Goal: Transaction & Acquisition: Purchase product/service

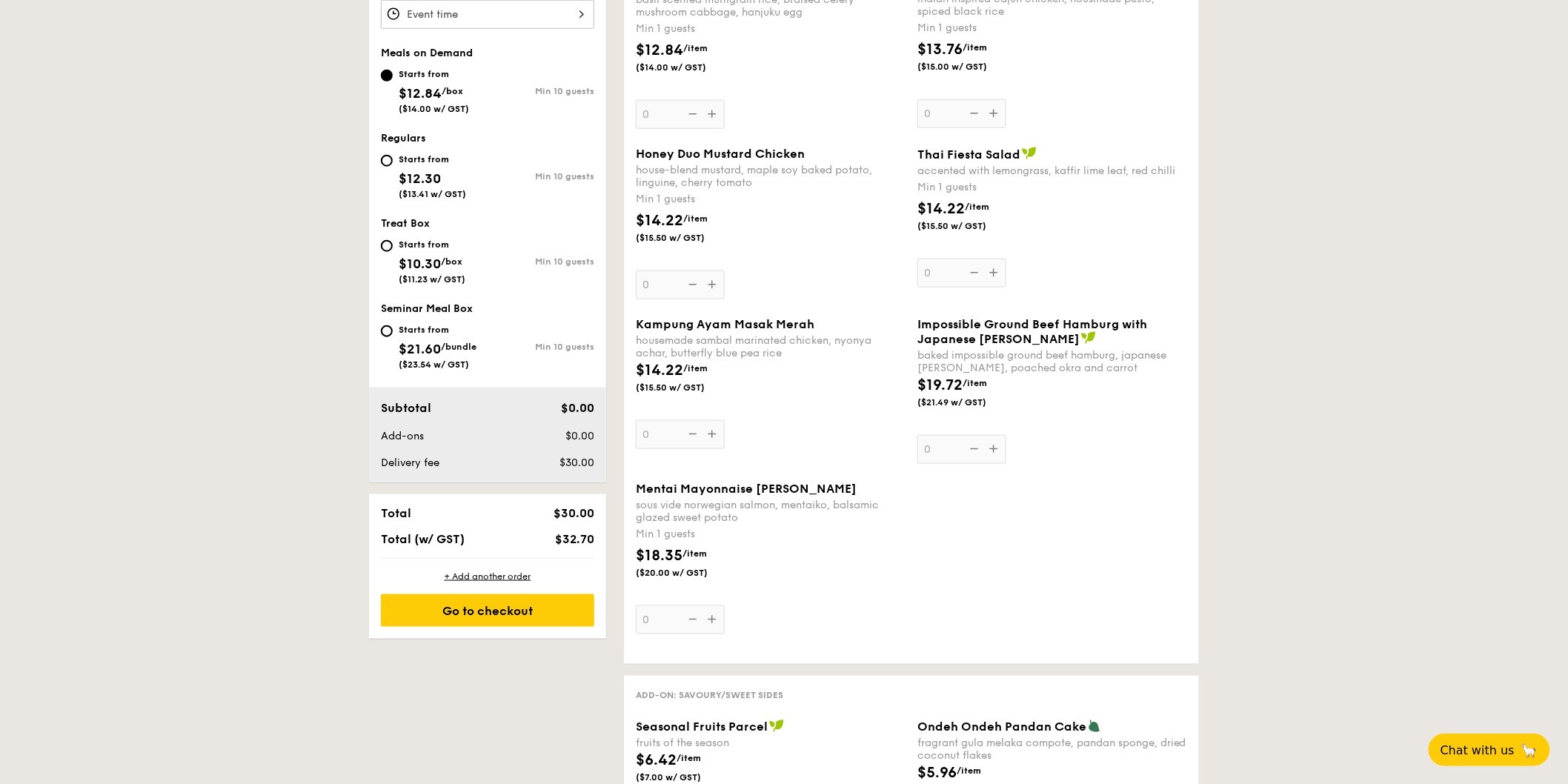
scroll to position [548, 0]
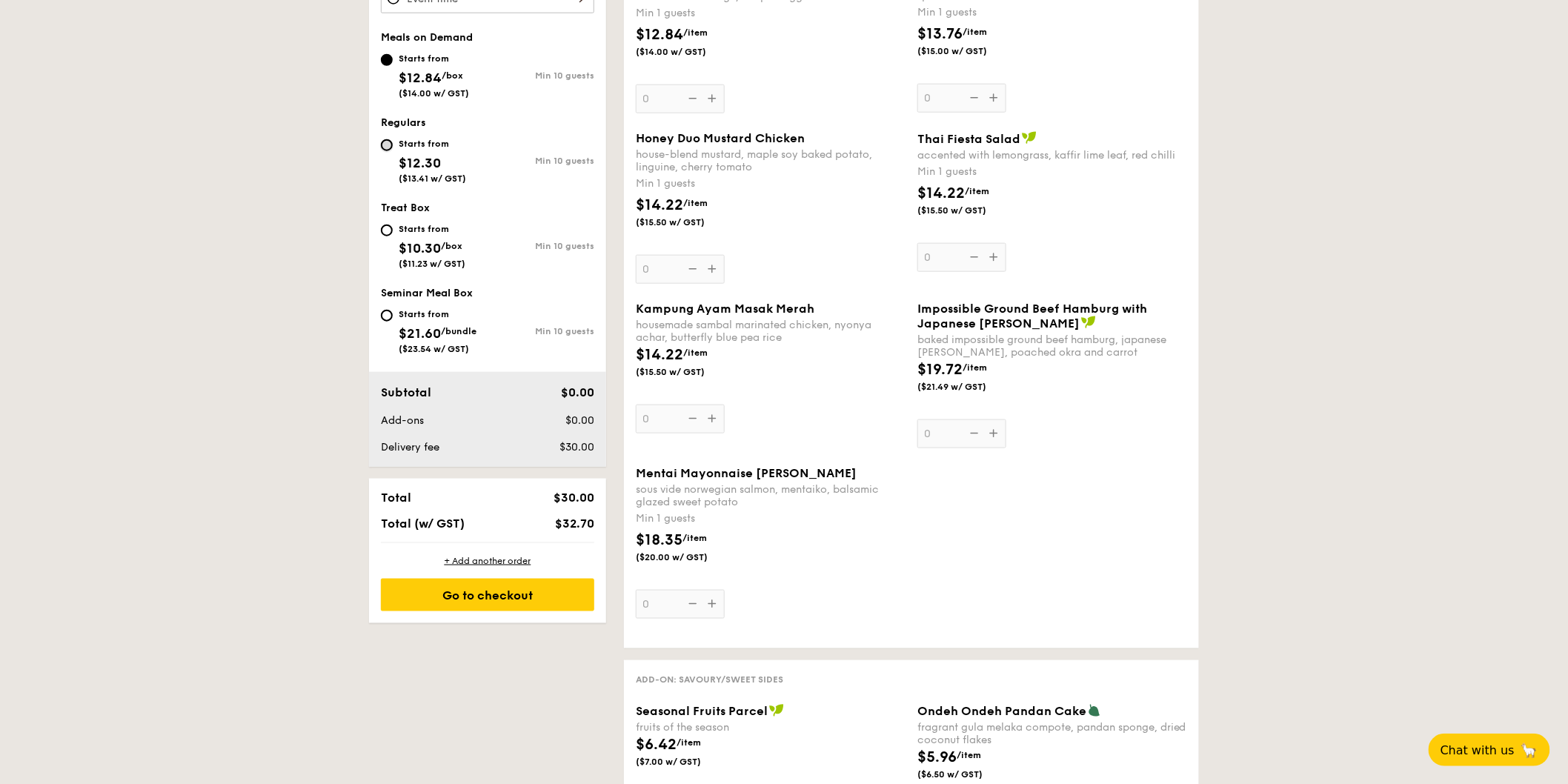
click at [382, 150] on input "Starts from $12.30 ($13.41 w/ GST) Min 10 guests" at bounding box center [387, 146] width 12 height 12
radio input "true"
